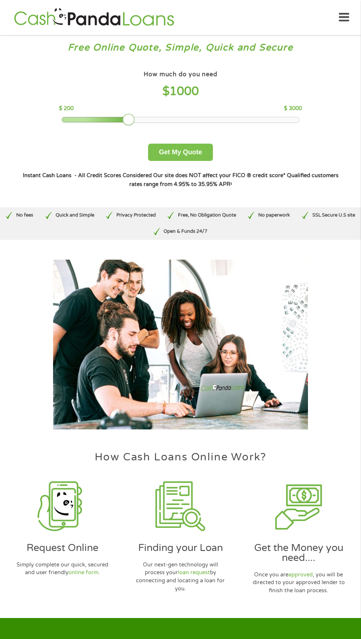
click at [205, 150] on button "Get My Quote" at bounding box center [180, 152] width 64 height 17
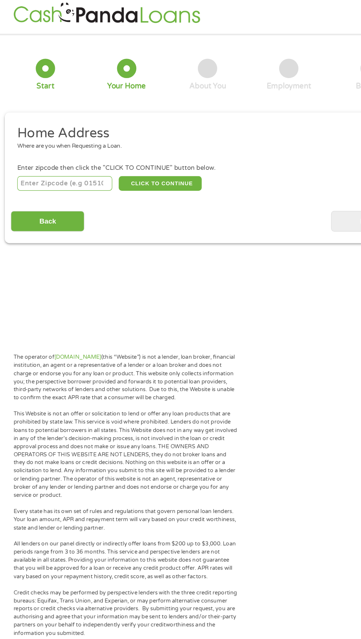
scroll to position [2, 0]
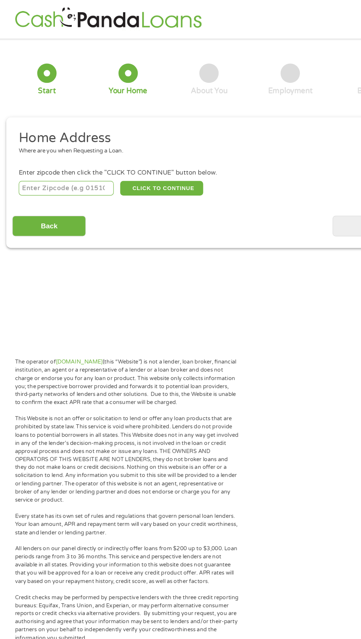
click at [81, 161] on input "number" at bounding box center [58, 161] width 82 height 13
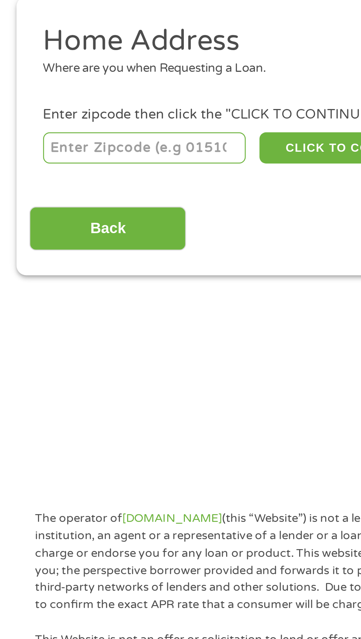
type input "53010"
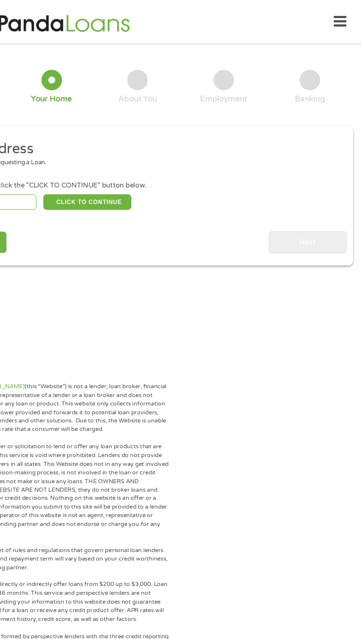
scroll to position [0, 0]
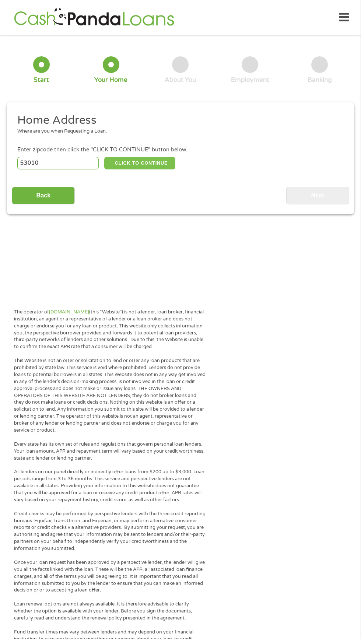
click at [165, 166] on button "CLICK TO CONTINUE" at bounding box center [139, 163] width 71 height 13
type input "53010"
type input "Campbellsport"
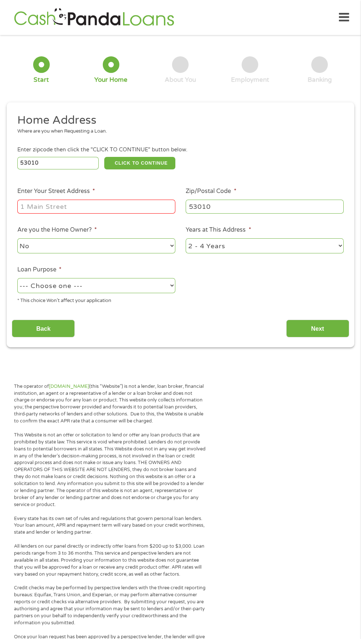
click at [75, 206] on input "Enter Your Street Address *" at bounding box center [96, 207] width 158 height 14
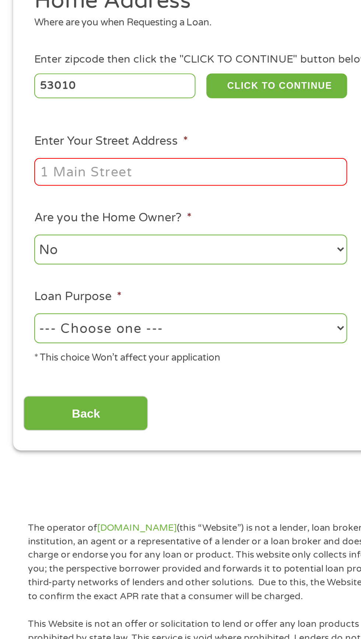
type input "252 mill st"
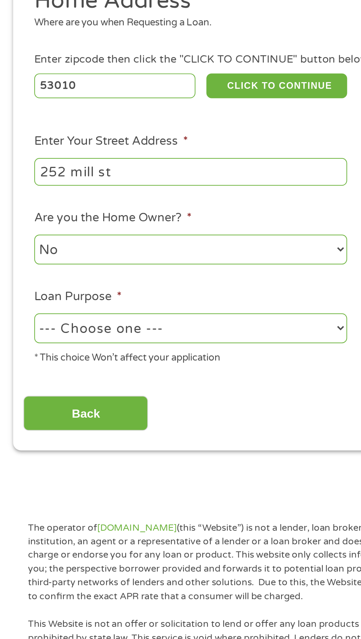
click at [83, 286] on select "--- Choose one --- Pay Bills Debt Consolidation Home Improvement Major Purchase…" at bounding box center [96, 285] width 158 height 15
select select "paybills"
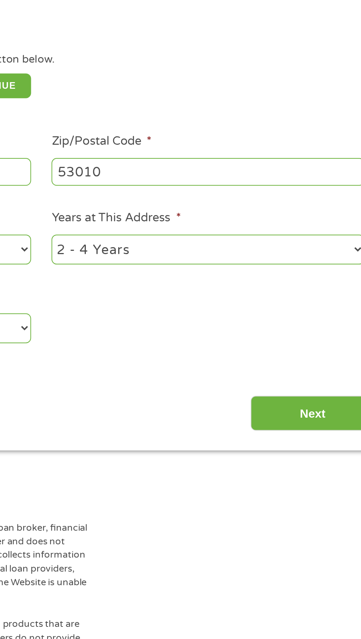
click at [317, 331] on input "Next" at bounding box center [317, 329] width 63 height 18
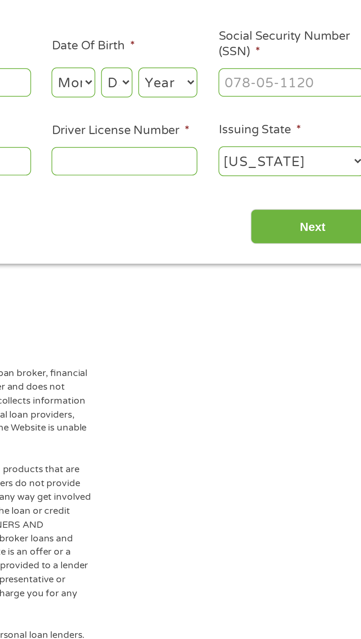
scroll to position [3, 3]
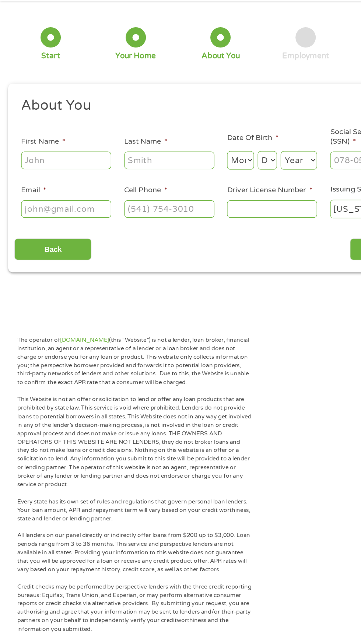
click at [66, 163] on input "First Name *" at bounding box center [54, 161] width 74 height 14
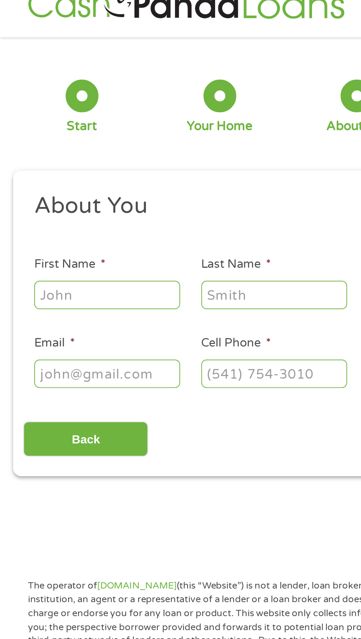
type input "[PERSON_NAME]"
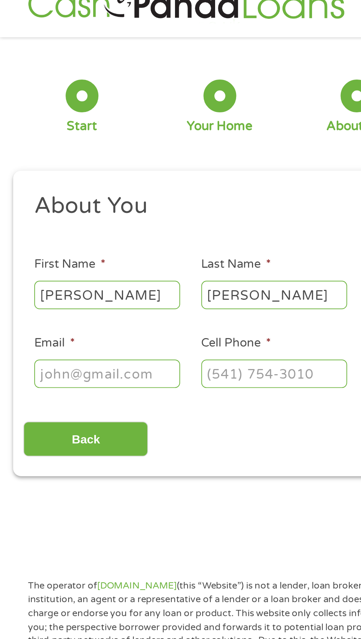
type input "[EMAIL_ADDRESS][DOMAIN_NAME]"
type input "[PHONE_NUMBER]"
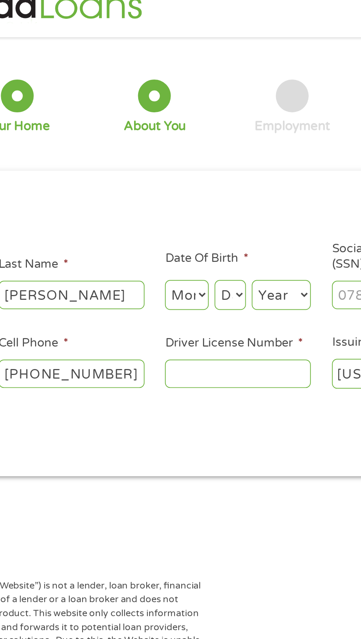
click at [205, 163] on select "Month 1 2 3 4 5 6 7 8 9 10 11 12" at bounding box center [197, 161] width 22 height 15
select select "6"
click at [226, 161] on select "Day 1 2 3 4 5 6 7 8 9 10 11 12 13 14 15 16 17 18 19 20 21 22 23 24 25 26 27 28 …" at bounding box center [219, 161] width 16 height 15
select select "4"
click at [255, 158] on select "Year [DATE] 2006 2005 2004 2003 2002 2001 2000 1999 1998 1997 1996 1995 1994 19…" at bounding box center [244, 161] width 30 height 15
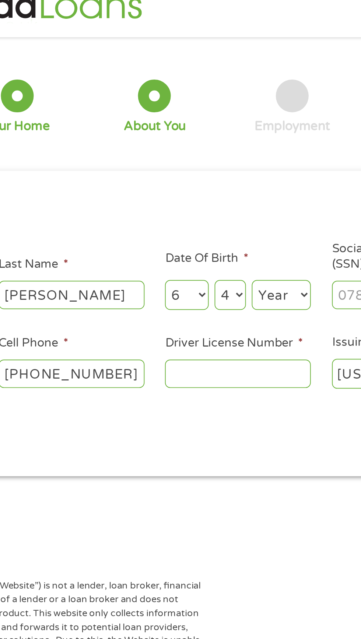
select select "1954"
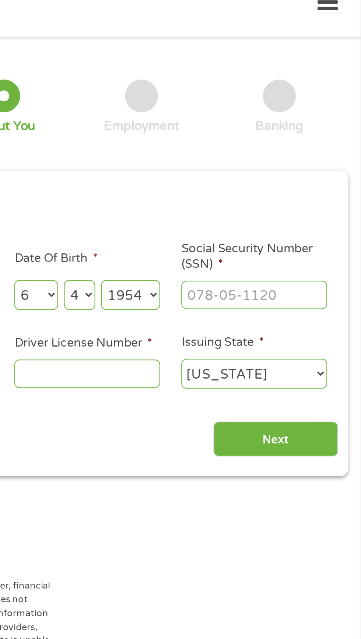
click at [291, 164] on input "Social Security Number (SSN) *" at bounding box center [307, 161] width 74 height 14
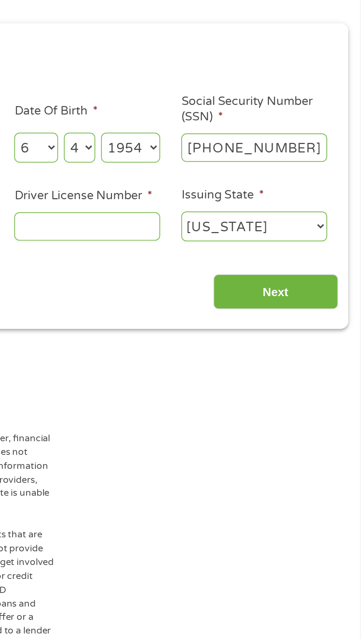
type input "389-66-3496"
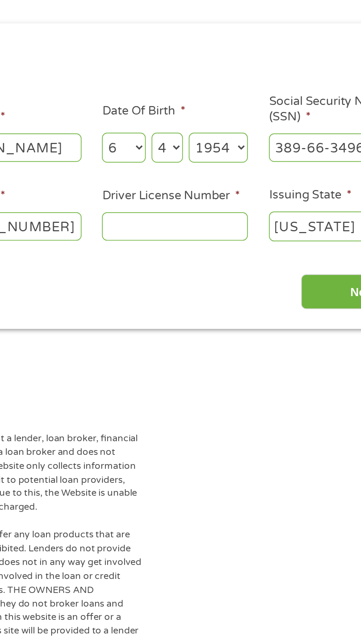
click at [204, 204] on input "Driver License Number *" at bounding box center [223, 201] width 74 height 14
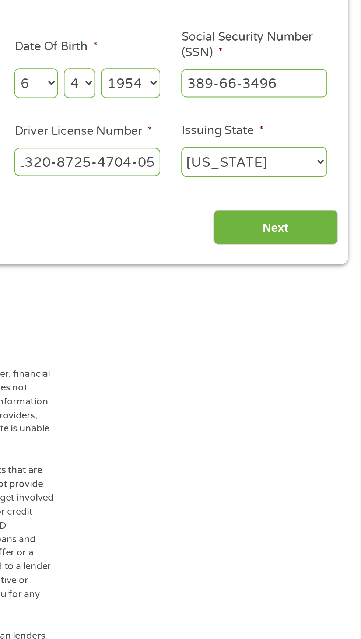
type input "L320-8725-4704-05"
click at [328, 239] on input "Next" at bounding box center [317, 234] width 63 height 18
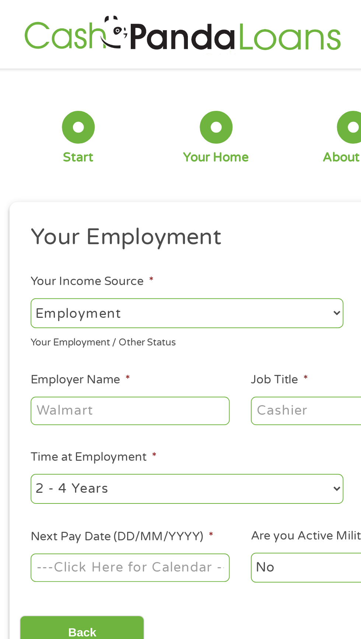
scroll to position [0, 0]
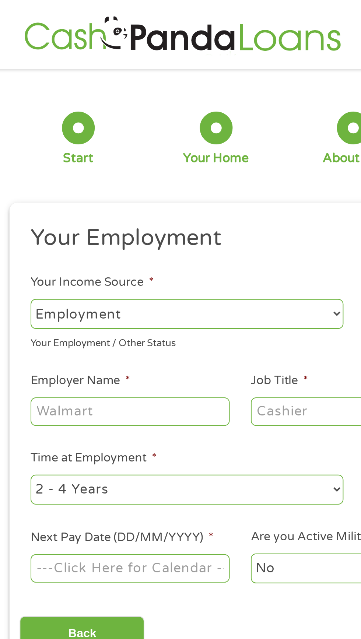
click at [57, 153] on select "--- Choose one --- Employment [DEMOGRAPHIC_DATA] Benefits" at bounding box center [96, 158] width 158 height 15
select select "benefits"
type input "Other"
type input "[PHONE_NUMBER]"
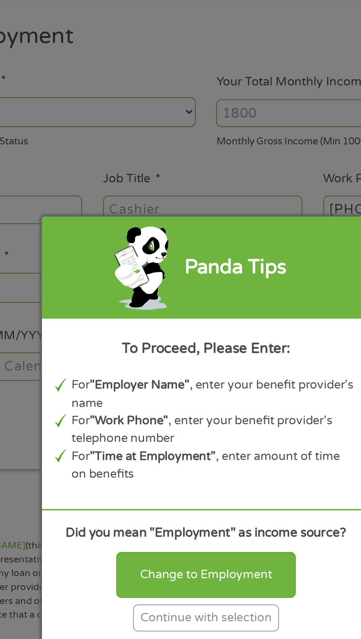
click at [184, 403] on div "Change to Employment" at bounding box center [180, 392] width 91 height 23
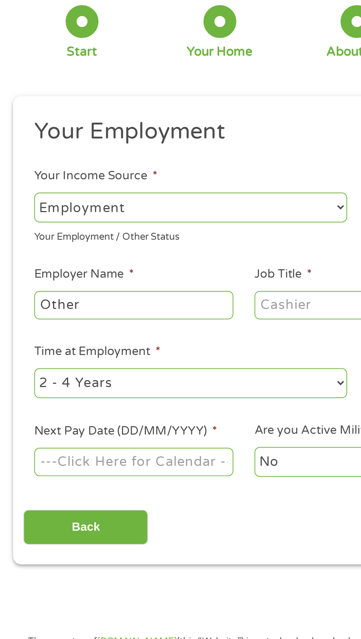
click at [88, 156] on select "--- Choose one --- Employment [DEMOGRAPHIC_DATA] Benefits" at bounding box center [96, 158] width 158 height 15
click at [91, 157] on select "--- Choose one --- Employment [DEMOGRAPHIC_DATA] Benefits" at bounding box center [96, 158] width 158 height 15
select select "benefits"
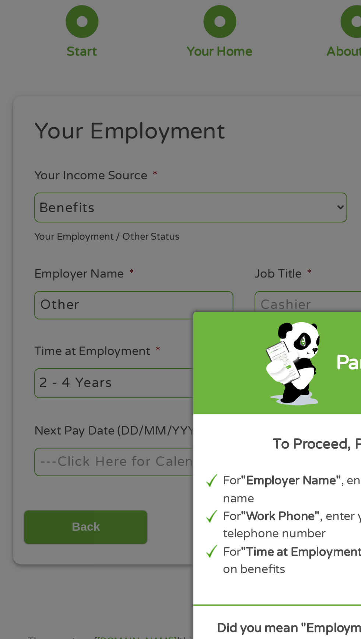
click at [34, 211] on div "Panda Tips To Proceed, Please Enter: For "Employer Name" , enter your benefit p…" at bounding box center [180, 319] width 361 height 639
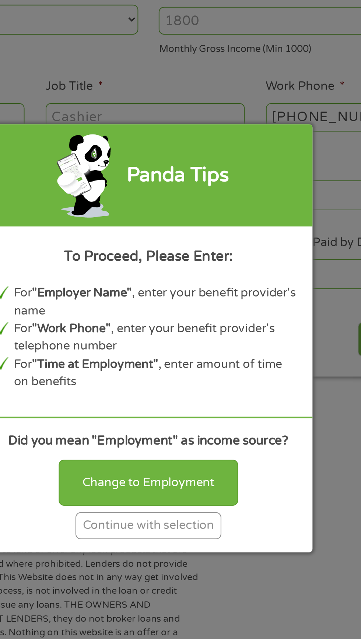
click at [182, 421] on div "Continue with selection" at bounding box center [181, 414] width 74 height 14
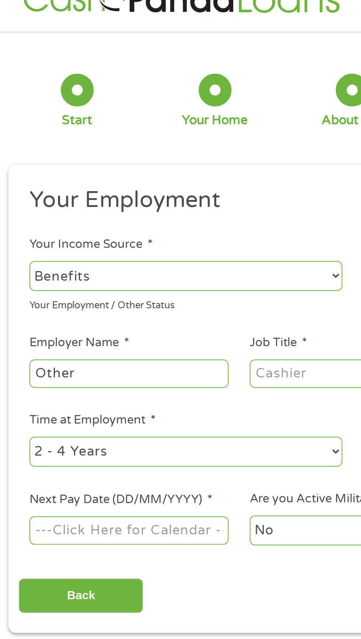
click at [41, 211] on input "Other" at bounding box center [67, 208] width 101 height 14
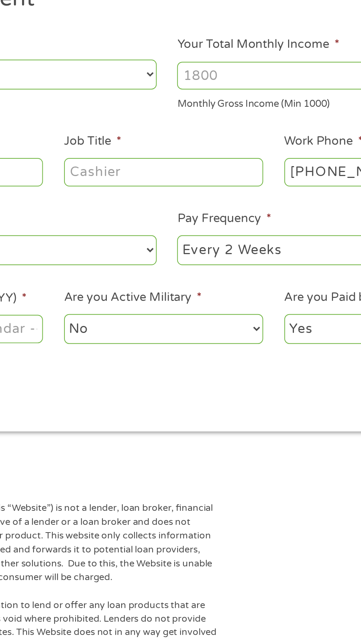
type input "OtherSSI"
click at [149, 210] on input "Job Title *" at bounding box center [178, 208] width 101 height 14
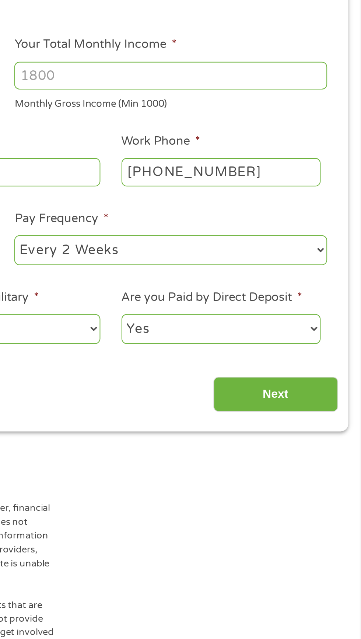
type input "Homemaker"
click at [288, 211] on input "[PHONE_NUMBER]" at bounding box center [290, 208] width 101 height 14
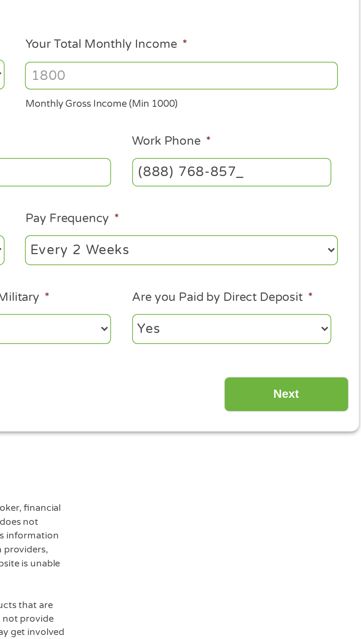
type input "[PHONE_NUMBER]"
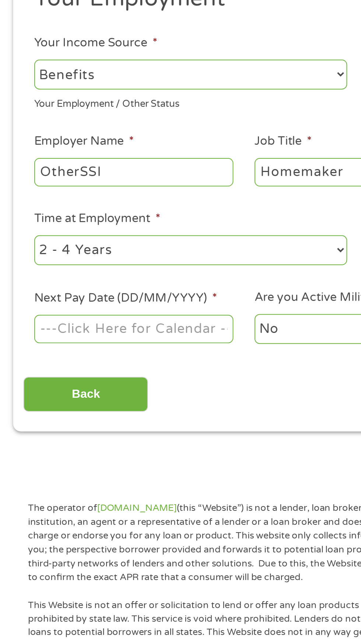
click at [77, 243] on select "--- Choose one --- 1 Year or less 1 - 2 Years 2 - 4 Years Over 4 Years" at bounding box center [96, 247] width 158 height 15
select select "60months"
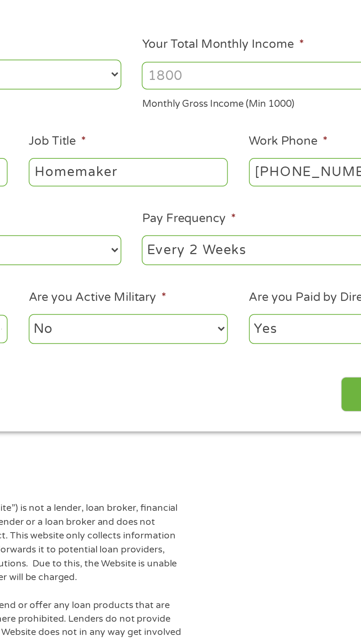
click at [243, 250] on select "--- Choose one --- Every 2 Weeks Every Week Monthly Semi-Monthly" at bounding box center [265, 247] width 158 height 15
select select "monthly"
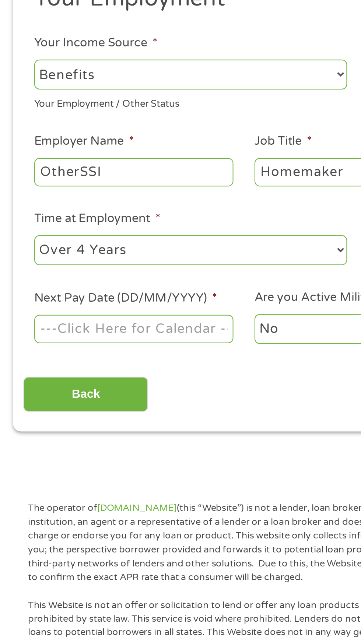
click at [107, 292] on input "Next Pay Date (DD/MM/YYYY) *" at bounding box center [67, 287] width 101 height 14
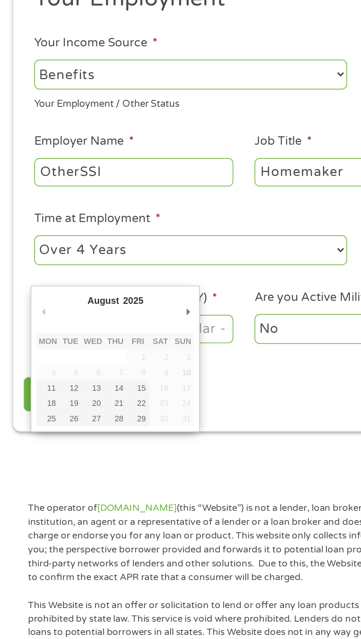
click at [103, 278] on li "Next Pay Date (DD/MM/YYYY) *" at bounding box center [67, 281] width 111 height 28
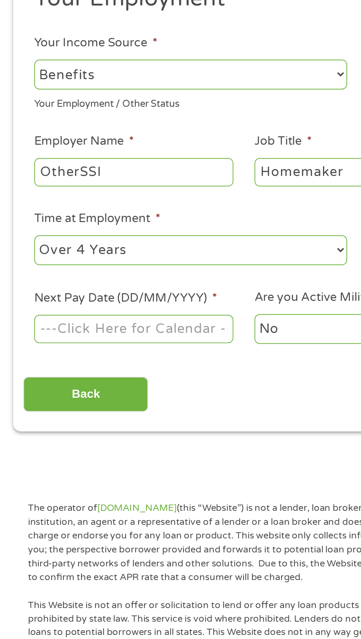
click at [112, 287] on input "Next Pay Date (DD/MM/YYYY) *" at bounding box center [67, 287] width 101 height 14
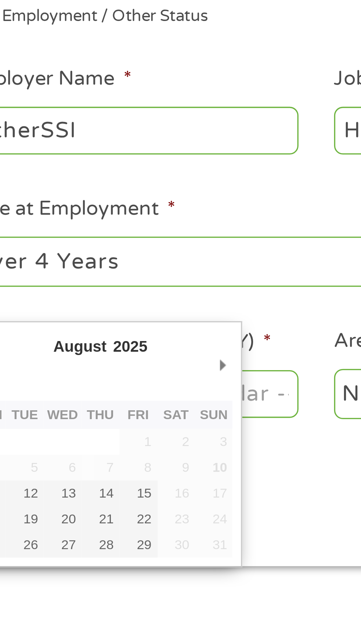
click at [102, 281] on input "Next Pay Date (DD/MM/YYYY) *" at bounding box center [67, 287] width 101 height 14
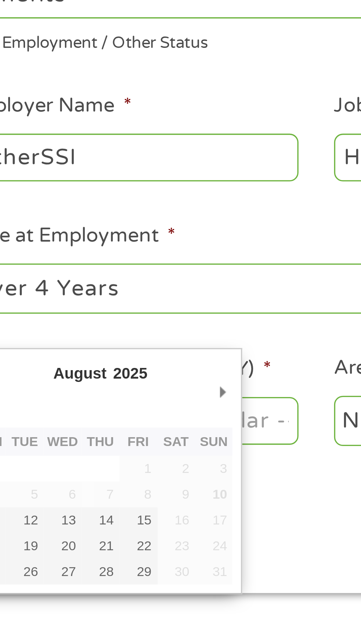
click at [102, 281] on input "Next Pay Date (DD/MM/YYYY) *" at bounding box center [67, 287] width 101 height 14
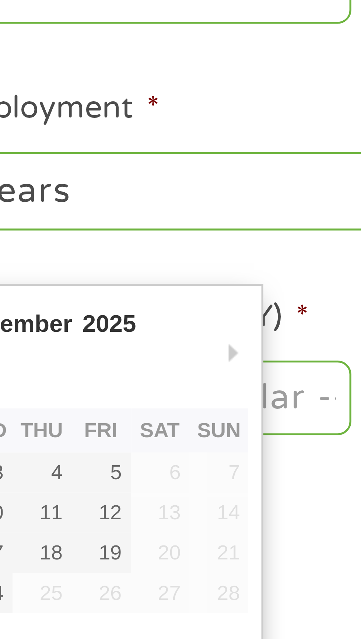
type input "[DATE]"
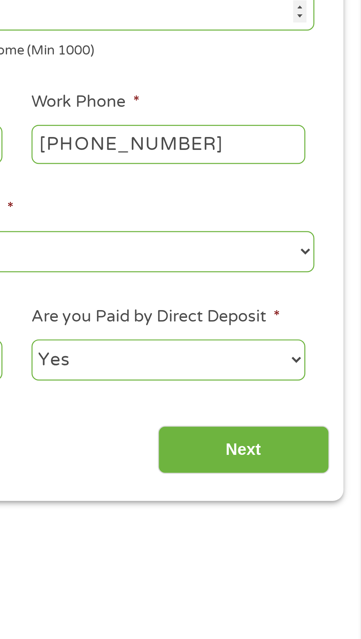
click at [326, 322] on input "Next" at bounding box center [317, 320] width 63 height 18
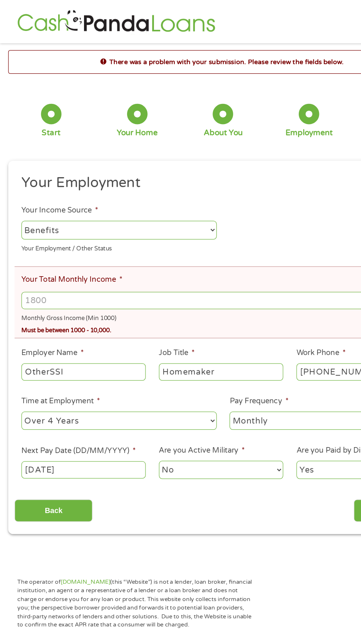
click at [277, 156] on li "Your Employment" at bounding box center [178, 149] width 332 height 17
click at [75, 244] on input "Your Total Monthly Income *" at bounding box center [180, 243] width 326 height 14
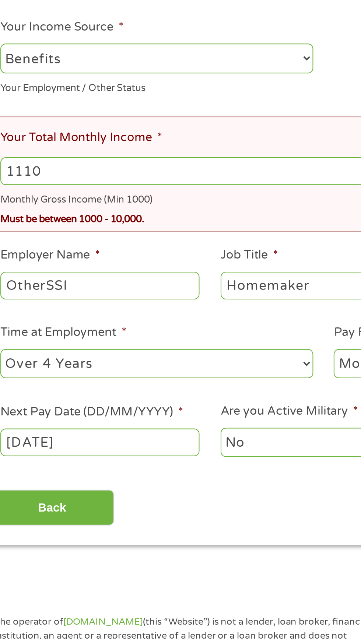
type input "1110"
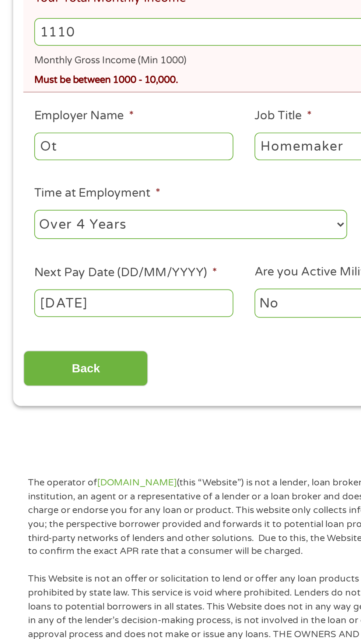
type input "O"
type input "SSI"
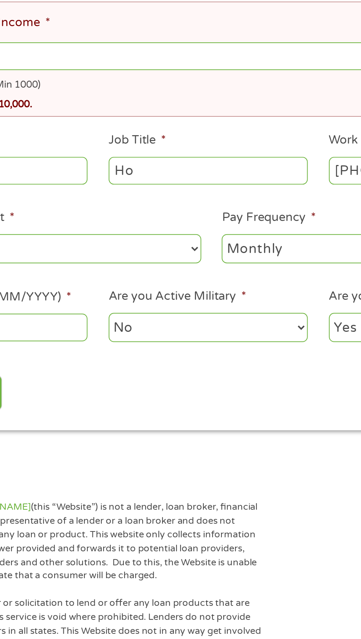
type input "H"
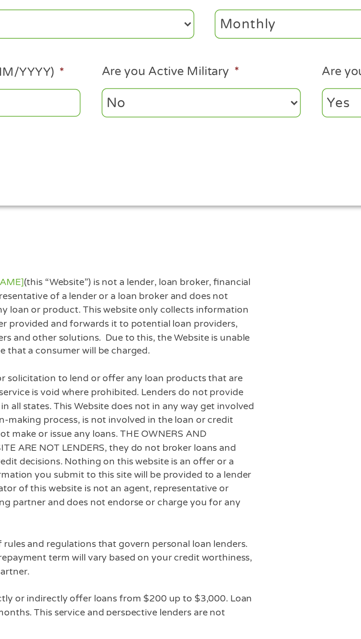
type input "Retired"
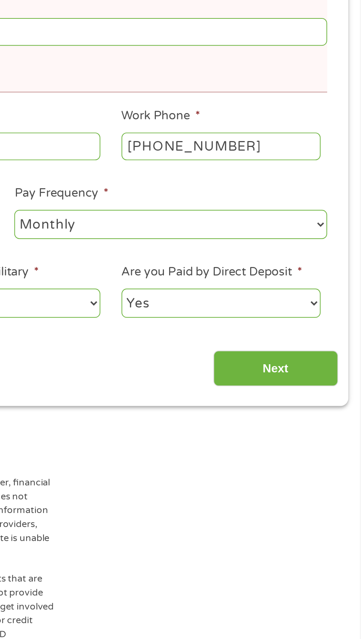
click at [328, 297] on input "[PHONE_NUMBER]" at bounding box center [290, 301] width 101 height 14
click at [266, 263] on div "Must be between 1000 - 10,000." at bounding box center [180, 266] width 326 height 10
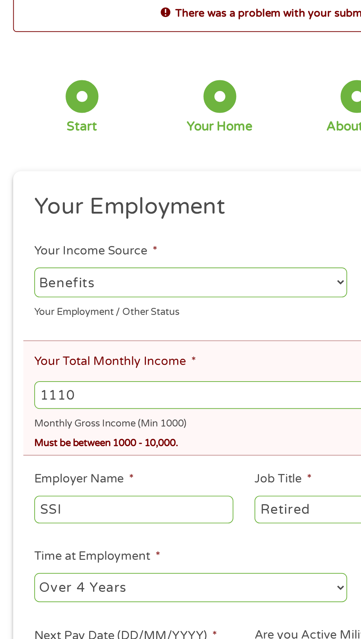
scroll to position [10, 0]
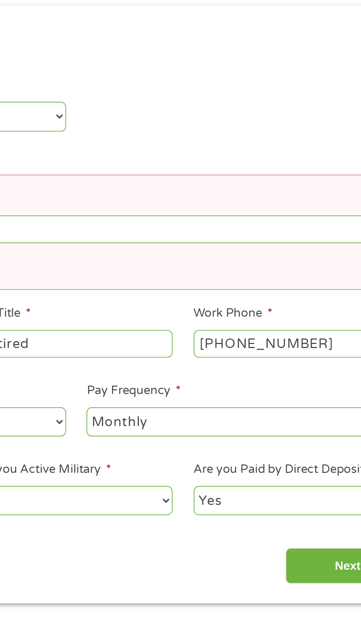
click at [304, 404] on input "Next" at bounding box center [317, 403] width 63 height 18
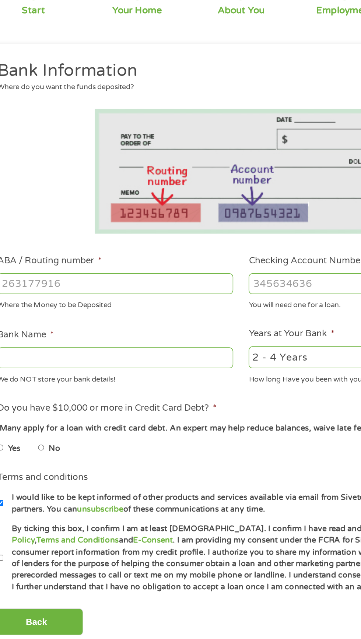
scroll to position [3, 0]
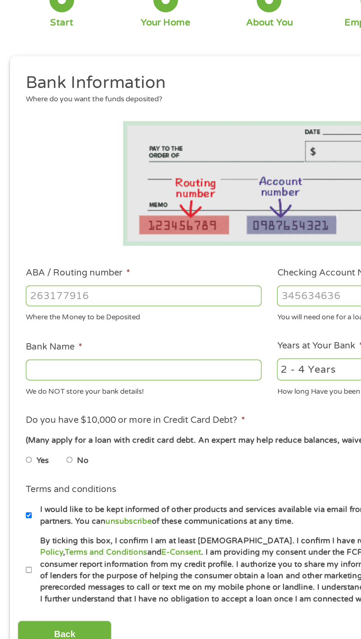
click at [53, 260] on input "ABA / Routing number *" at bounding box center [96, 260] width 158 height 14
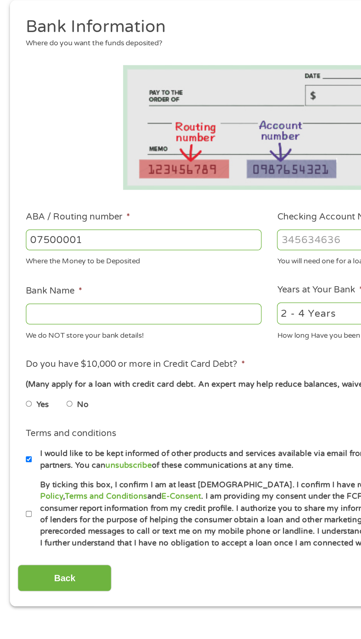
type input "075000019"
type input "JPMORGAN CHASE BANK NA"
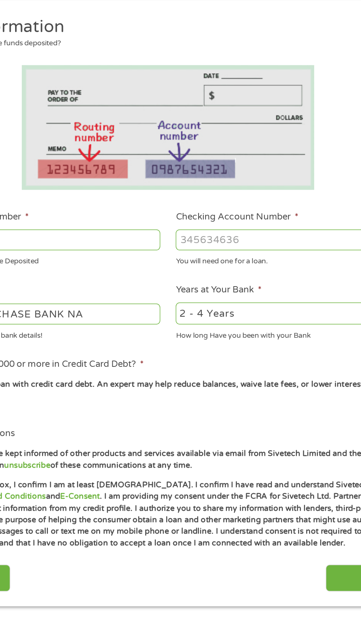
type input "075000019"
click at [216, 262] on input "Checking Account Number *" at bounding box center [265, 260] width 158 height 14
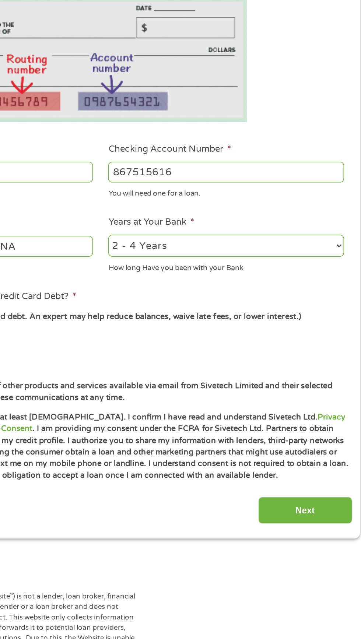
type input "867515616"
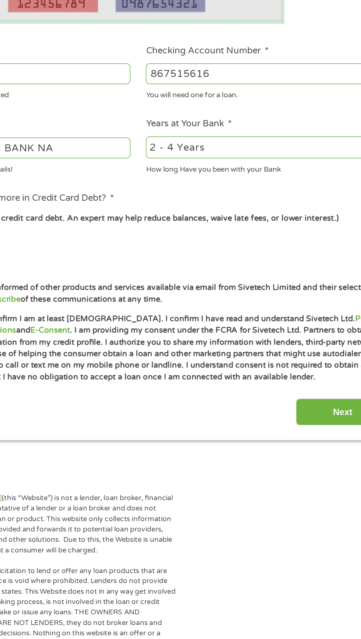
click at [230, 305] on select "2 - 4 Years 6 - 12 Months 1 - 2 Years Over 4 Years" at bounding box center [265, 309] width 158 height 15
select select "60months"
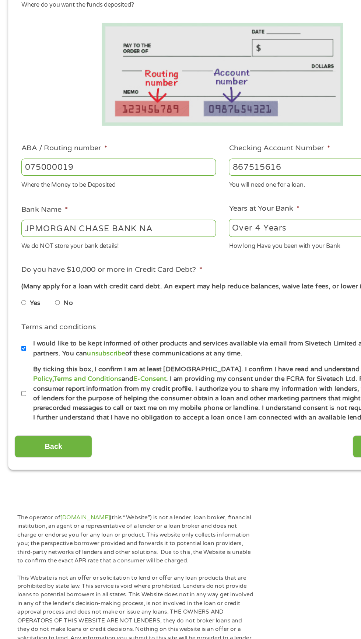
scroll to position [8, 0]
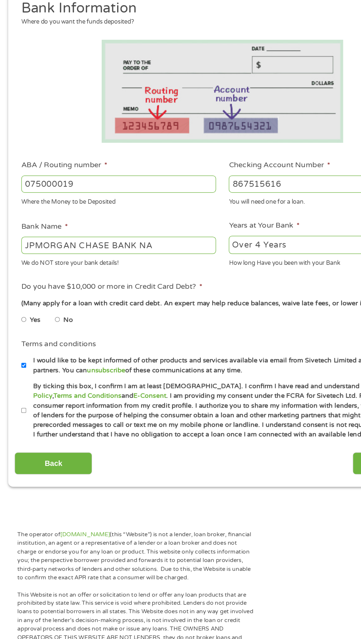
click at [70, 371] on li "No" at bounding box center [58, 364] width 27 height 14
click at [71, 368] on li "No" at bounding box center [58, 364] width 27 height 14
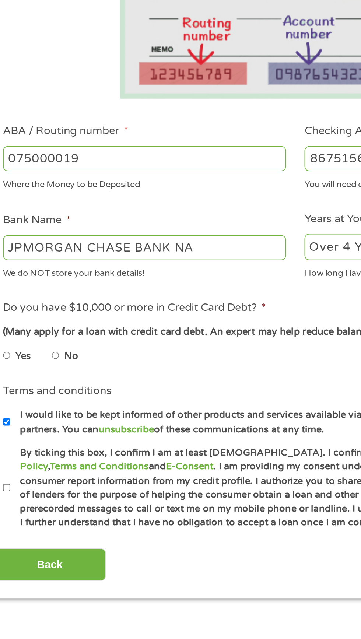
click at [58, 367] on label "No" at bounding box center [56, 365] width 8 height 8
click at [49, 367] on input "No" at bounding box center [47, 365] width 4 height 12
radio input "true"
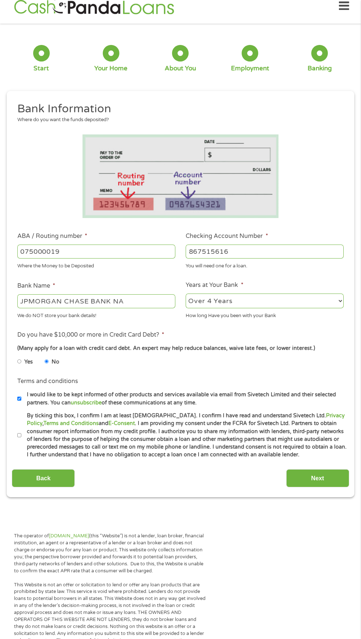
scroll to position [17, 0]
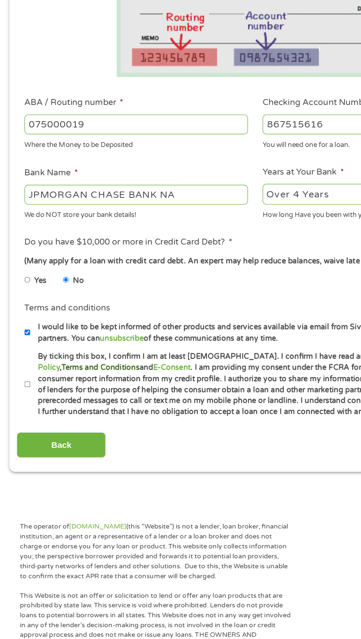
click at [43, 417] on link "Terms and Conditions" at bounding box center [70, 418] width 55 height 6
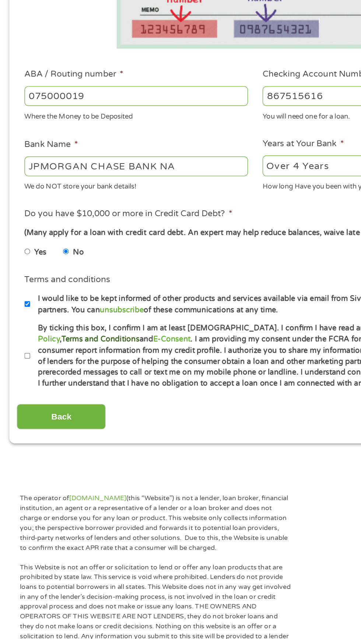
scroll to position [28, 0]
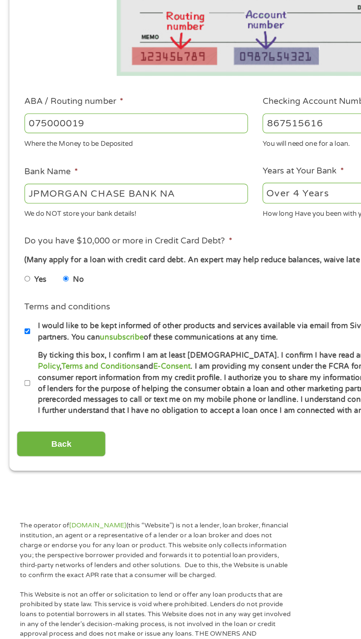
click at [35, 429] on label "By ticking this box, I confirm I am at least [DEMOGRAPHIC_DATA]. I confirm I ha…" at bounding box center [183, 418] width 325 height 47
click at [22, 425] on input "By ticking this box, I confirm I am at least [DEMOGRAPHIC_DATA]. I confirm I ha…" at bounding box center [19, 419] width 4 height 12
checkbox input "true"
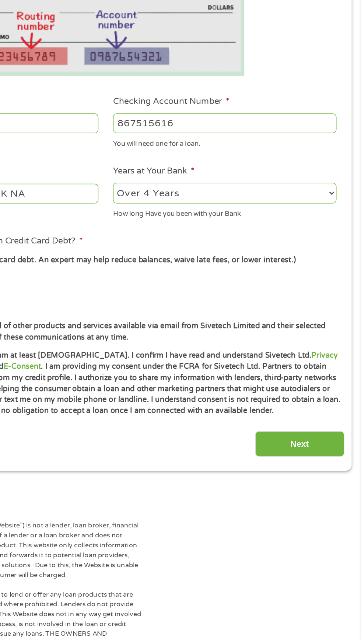
click at [327, 468] on input "Next" at bounding box center [317, 462] width 63 height 18
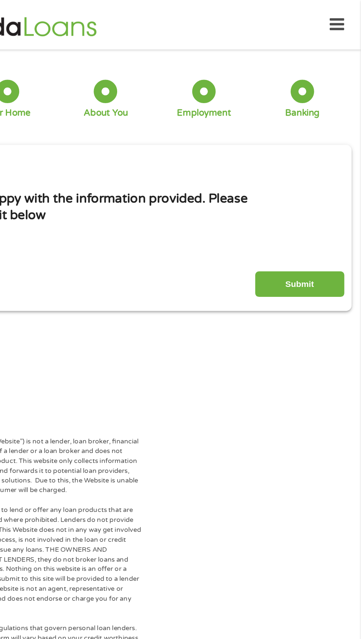
scroll to position [0, 0]
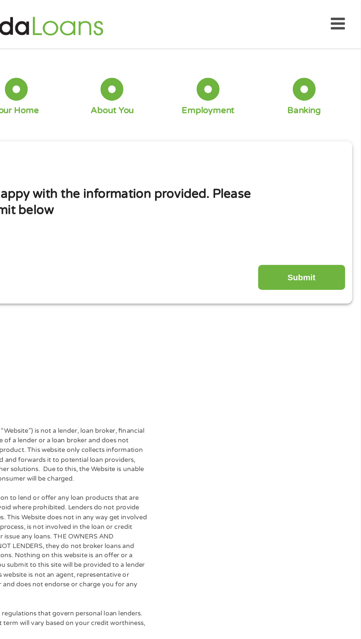
click at [333, 200] on input "Submit" at bounding box center [317, 201] width 63 height 18
